Goal: Transaction & Acquisition: Purchase product/service

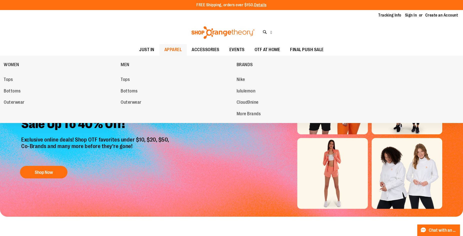
click at [165, 49] on span "APPAREL" at bounding box center [174, 49] width 18 height 11
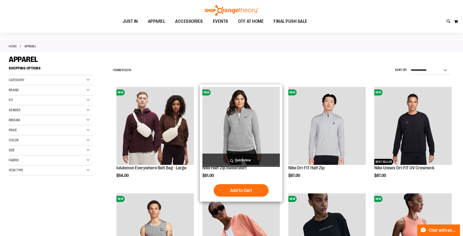
scroll to position [75, 0]
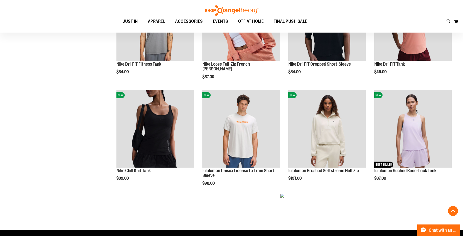
scroll to position [300, 0]
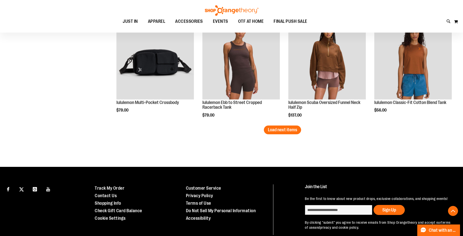
scroll to position [950, 0]
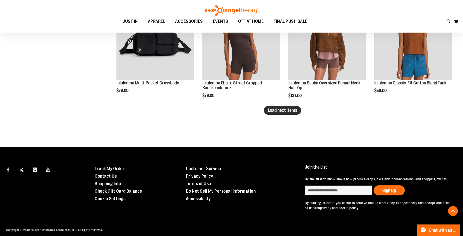
click at [283, 108] on span "Load next items" at bounding box center [282, 110] width 29 height 5
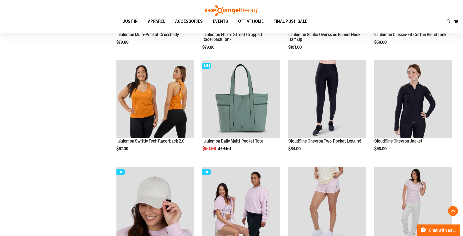
scroll to position [1000, 0]
